Goal: Task Accomplishment & Management: Use online tool/utility

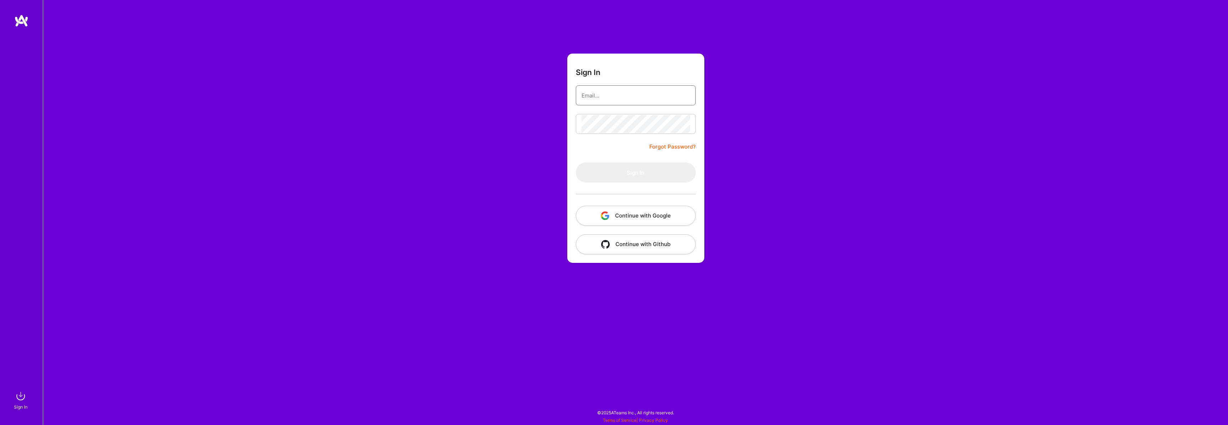
type input "[DOMAIN_NAME][EMAIL_ADDRESS][DOMAIN_NAME]"
click at [645, 211] on button "Continue with Google" at bounding box center [636, 216] width 120 height 20
click at [623, 173] on button "Sign In" at bounding box center [636, 172] width 120 height 20
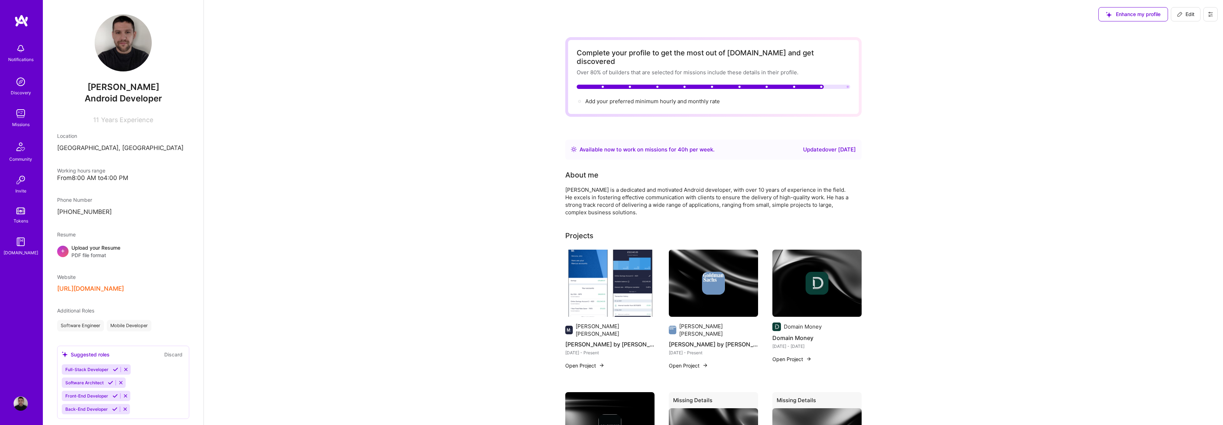
click at [16, 125] on div "Missions" at bounding box center [20, 124] width 17 height 7
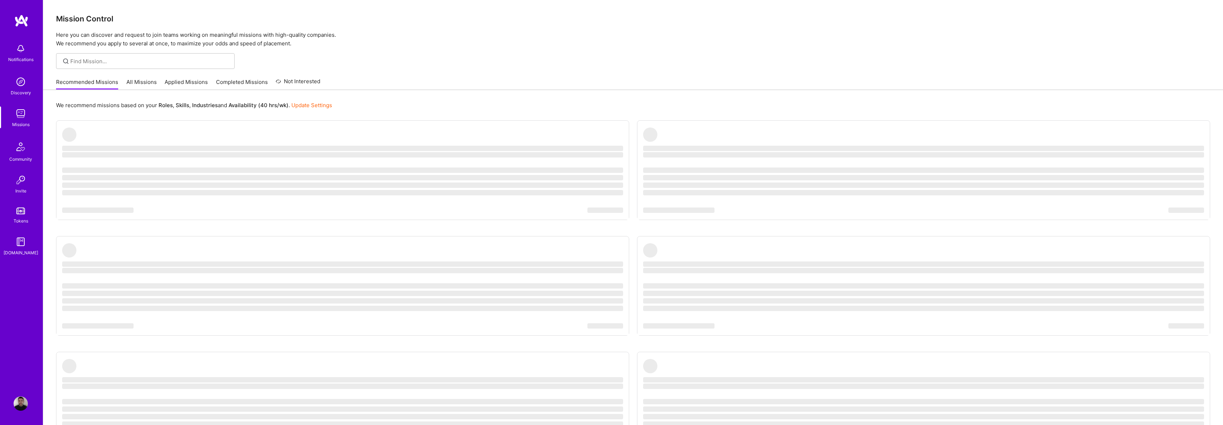
click at [18, 118] on img at bounding box center [21, 113] width 14 height 14
click at [143, 79] on link "All Missions" at bounding box center [141, 84] width 30 height 12
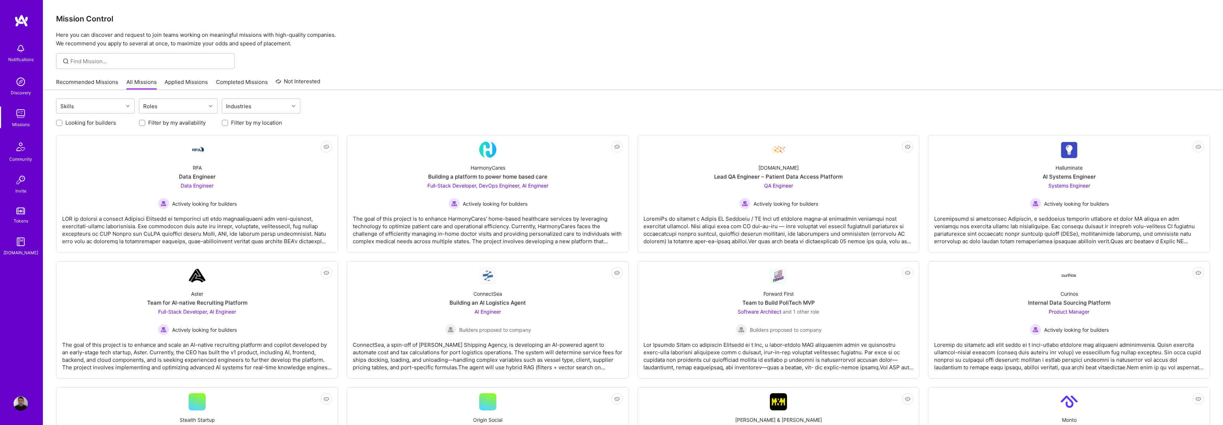
click at [422, 117] on div "Looking for builders Filter by my availability Filter by my location" at bounding box center [633, 120] width 1154 height 11
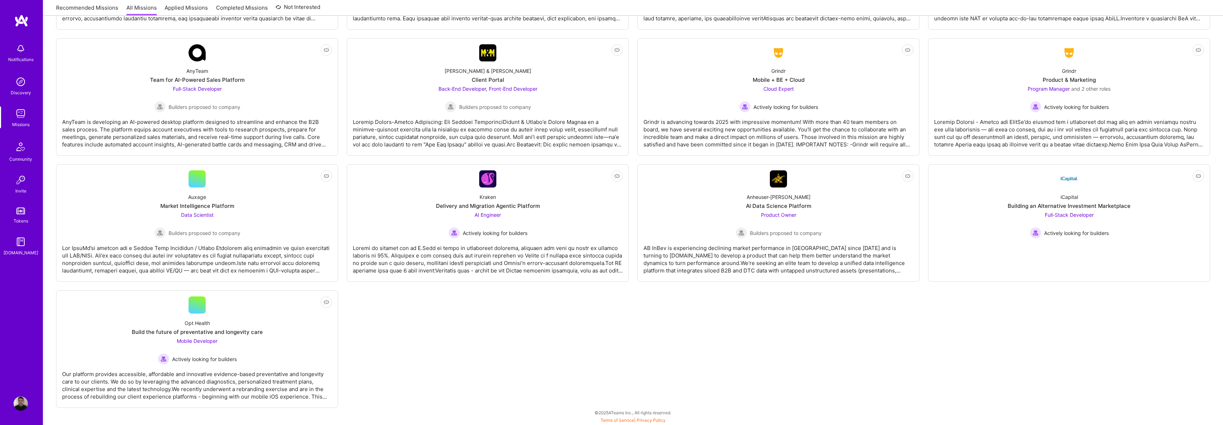
scroll to position [155, 0]
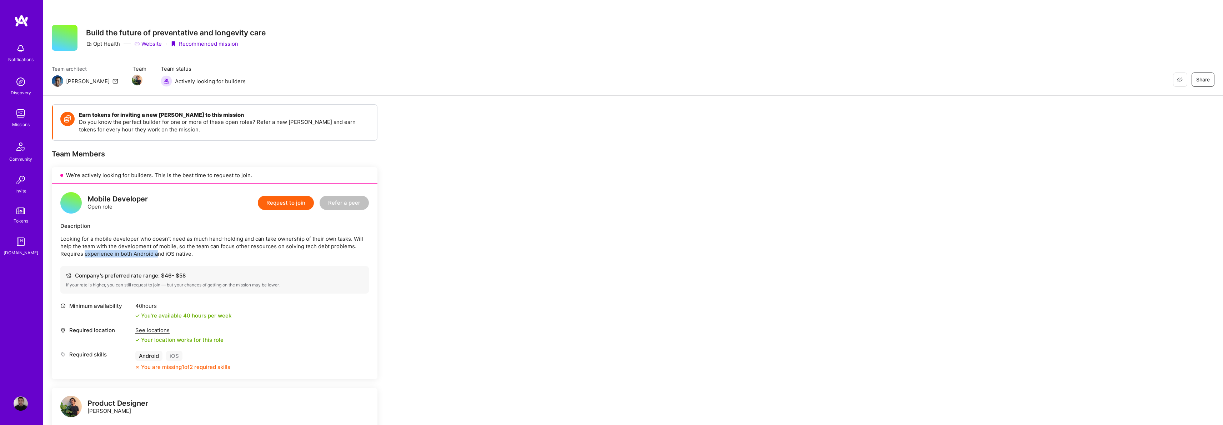
drag, startPoint x: 85, startPoint y: 256, endPoint x: 170, endPoint y: 255, distance: 85.7
click at [165, 255] on p "Looking for a mobile developer who doesn't need as much hand-holding and can ta…" at bounding box center [214, 246] width 308 height 22
click at [170, 255] on p "Looking for a mobile developer who doesn't need as much hand-holding and can ta…" at bounding box center [214, 246] width 308 height 22
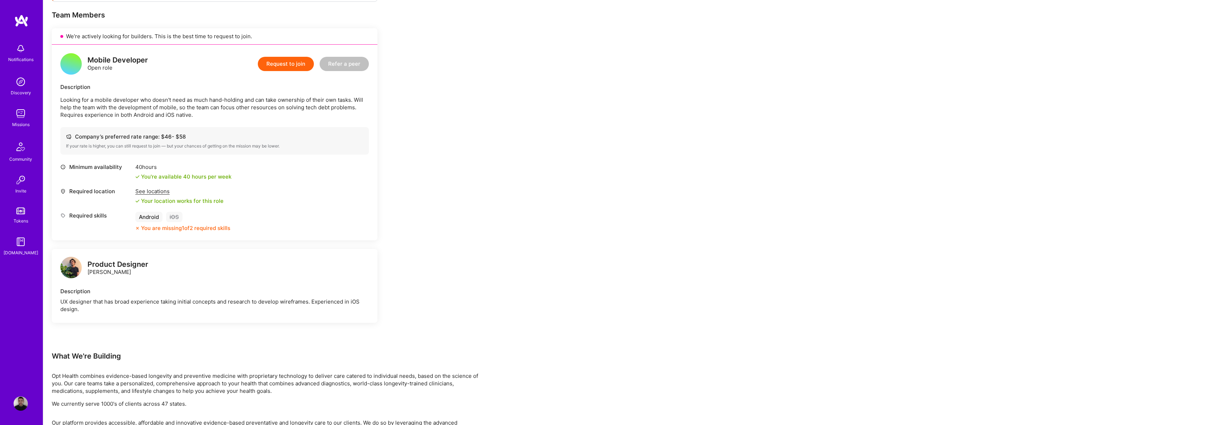
scroll to position [139, 0]
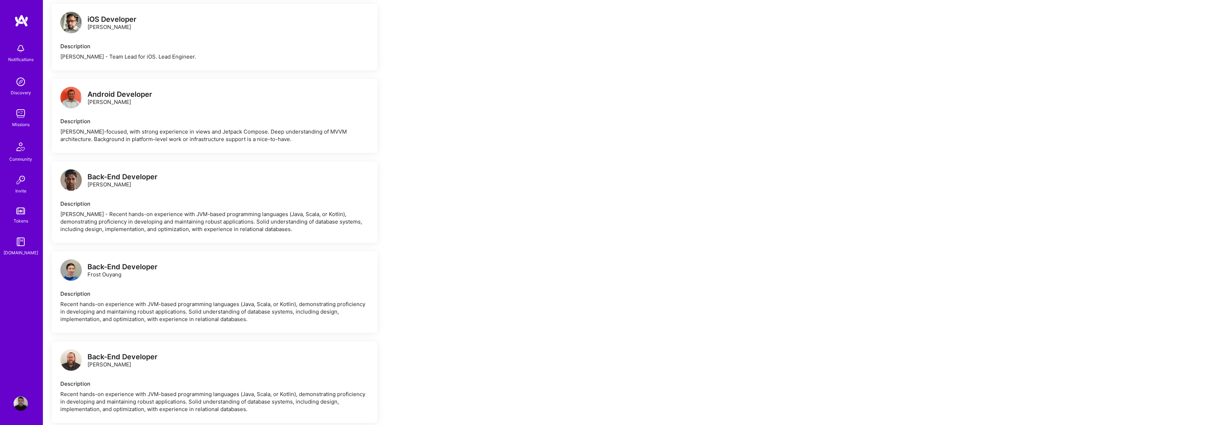
scroll to position [662, 0]
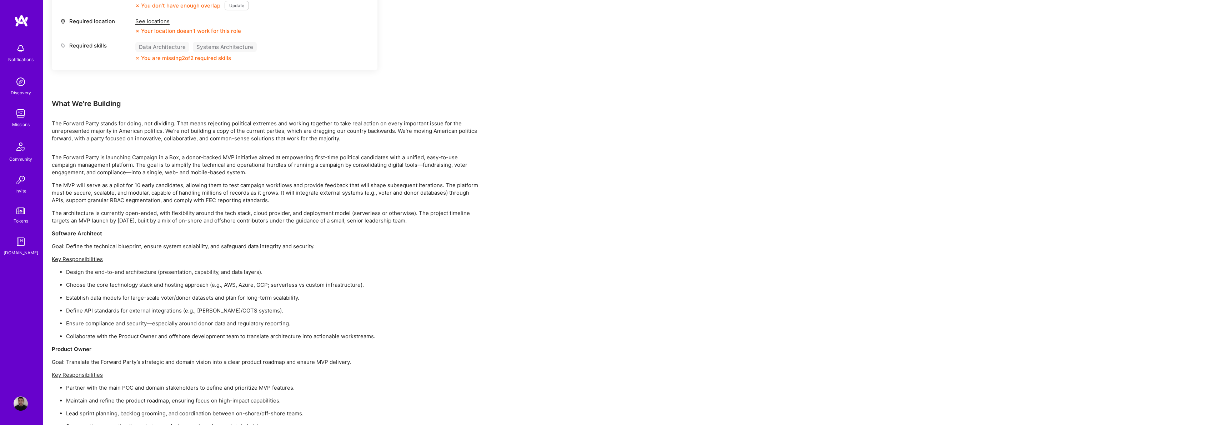
scroll to position [636, 0]
